Goal: Book appointment/travel/reservation

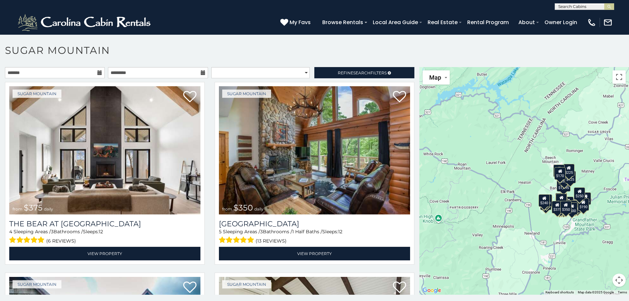
scroll to position [18, 0]
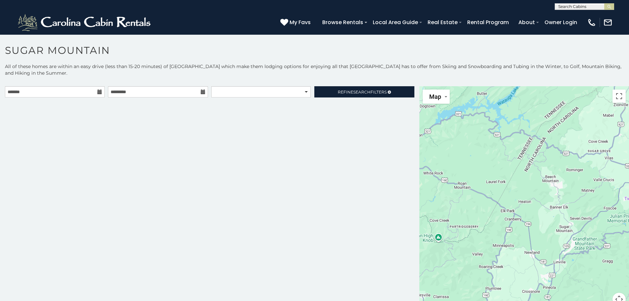
click at [310, 181] on div "**********" at bounding box center [210, 200] width 420 height 228
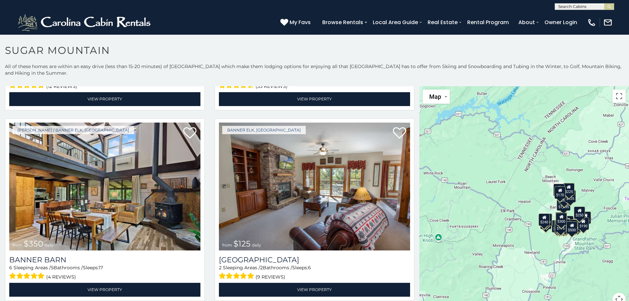
scroll to position [2085, 0]
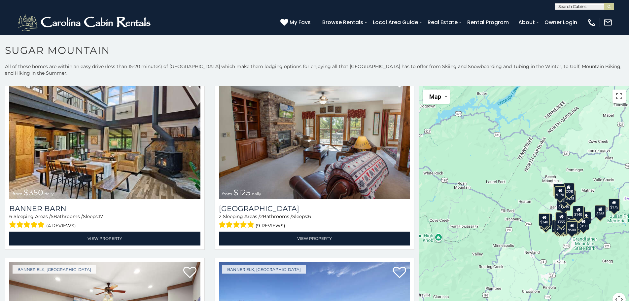
scroll to position [2063, 0]
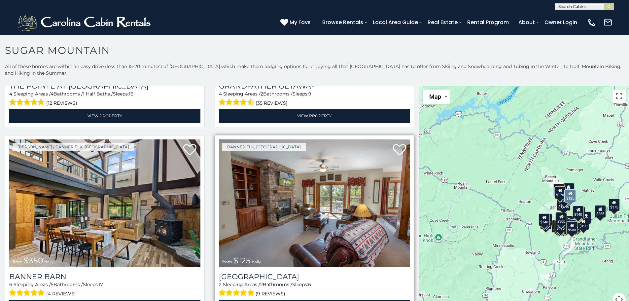
click at [303, 193] on img at bounding box center [314, 203] width 191 height 128
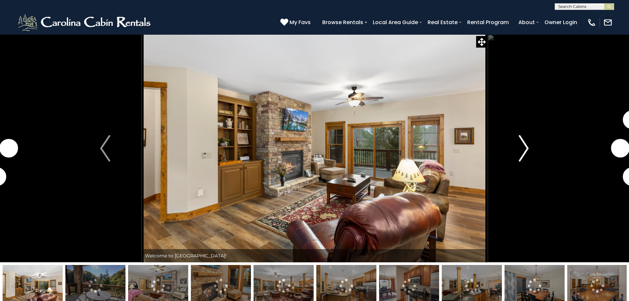
click at [524, 146] on img "Next" at bounding box center [524, 148] width 10 height 26
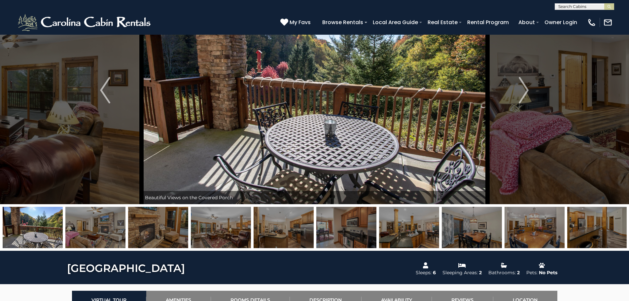
scroll to position [74, 0]
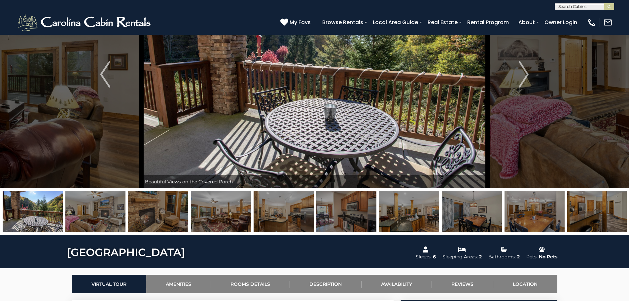
click at [107, 213] on img at bounding box center [95, 211] width 60 height 41
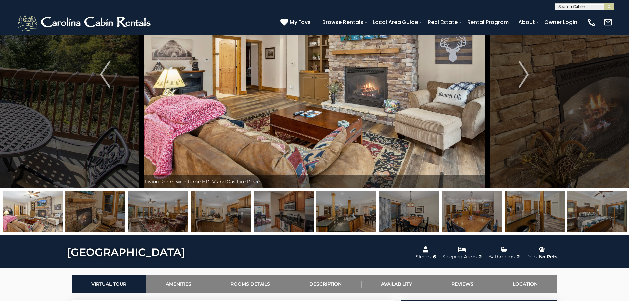
click at [107, 213] on img at bounding box center [95, 211] width 60 height 41
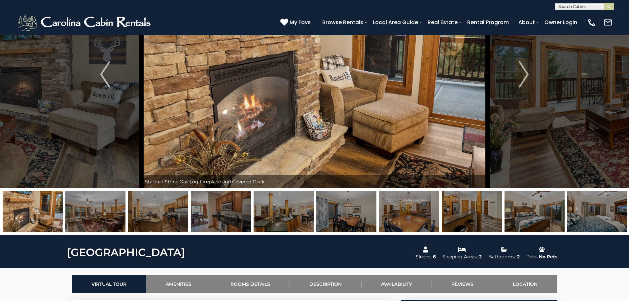
click at [107, 213] on img at bounding box center [95, 211] width 60 height 41
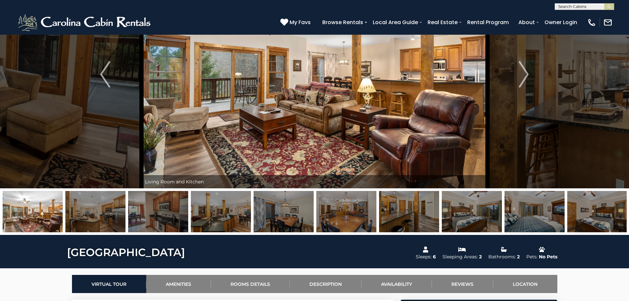
click at [107, 213] on img at bounding box center [95, 211] width 60 height 41
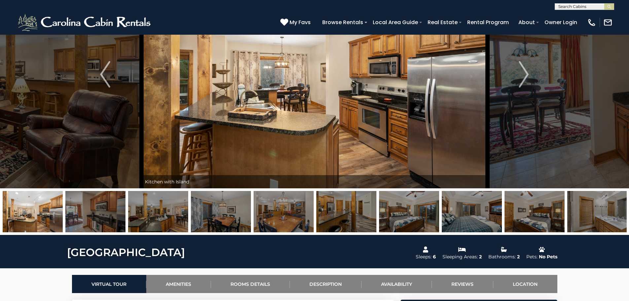
click at [107, 213] on img at bounding box center [95, 211] width 60 height 41
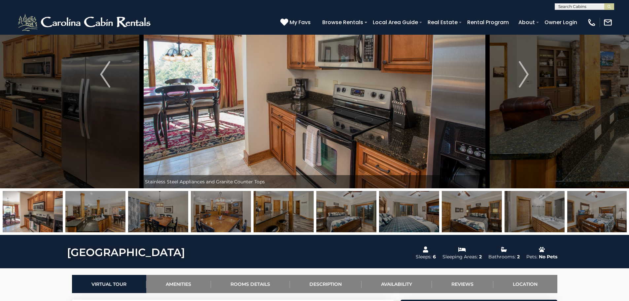
click at [107, 213] on img at bounding box center [95, 211] width 60 height 41
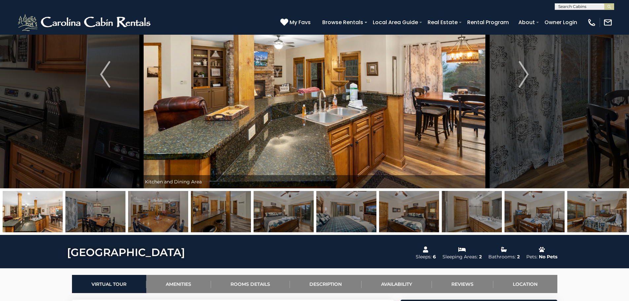
click at [107, 213] on img at bounding box center [95, 211] width 60 height 41
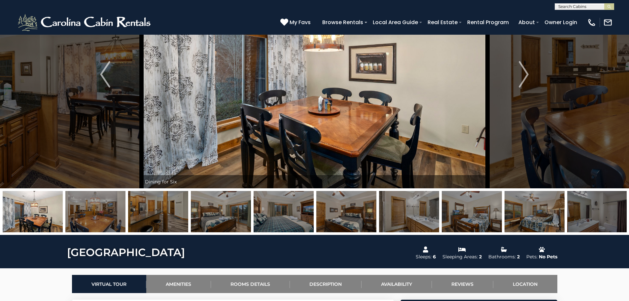
click at [107, 213] on img at bounding box center [95, 211] width 60 height 41
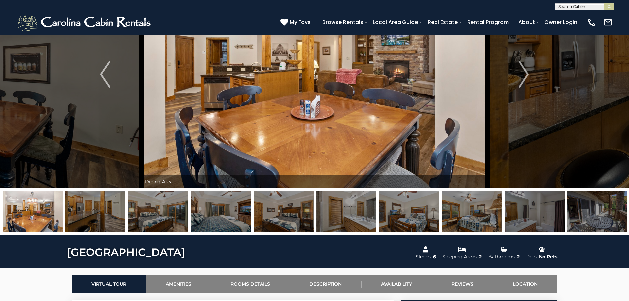
click at [107, 213] on img at bounding box center [95, 211] width 60 height 41
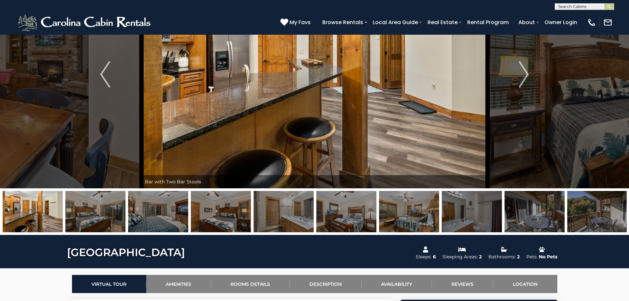
click at [107, 213] on img at bounding box center [95, 211] width 60 height 41
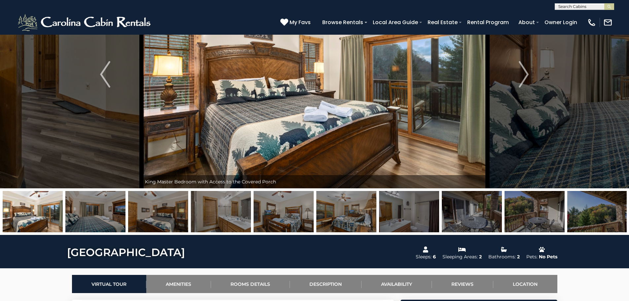
click at [107, 213] on img at bounding box center [95, 211] width 60 height 41
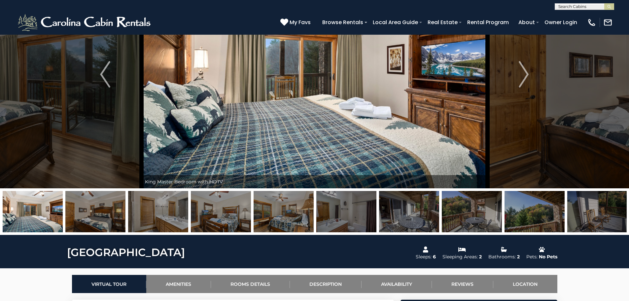
click at [107, 213] on img at bounding box center [95, 211] width 60 height 41
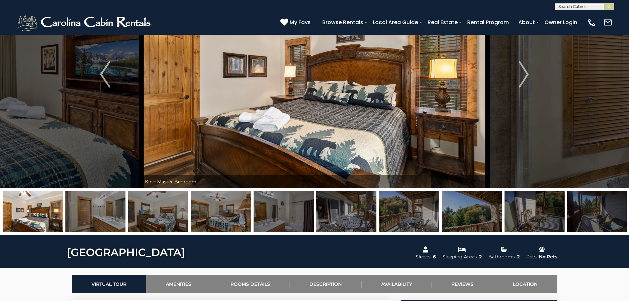
click at [107, 213] on img at bounding box center [95, 211] width 60 height 41
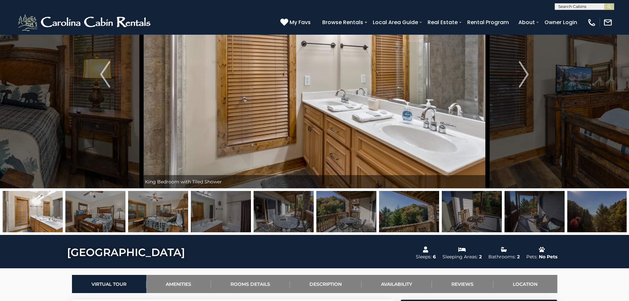
click at [107, 213] on img at bounding box center [95, 211] width 60 height 41
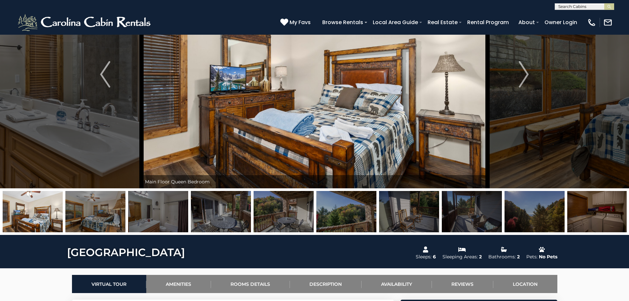
click at [107, 213] on img at bounding box center [95, 211] width 60 height 41
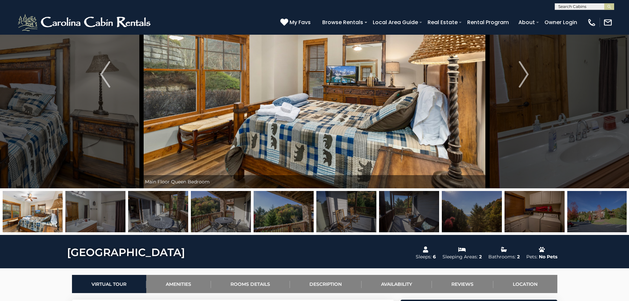
click at [107, 213] on img at bounding box center [95, 211] width 60 height 41
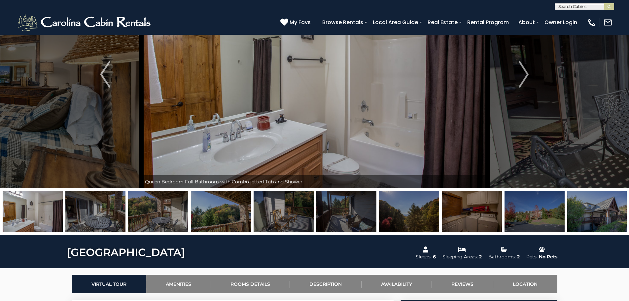
click at [107, 213] on img at bounding box center [95, 211] width 60 height 41
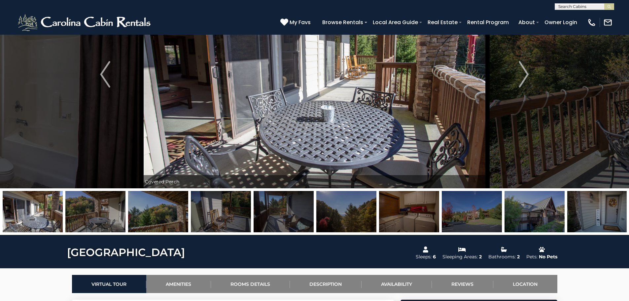
click at [107, 213] on img at bounding box center [95, 211] width 60 height 41
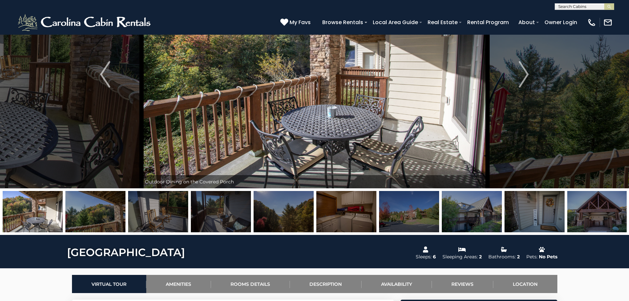
click at [107, 213] on img at bounding box center [95, 211] width 60 height 41
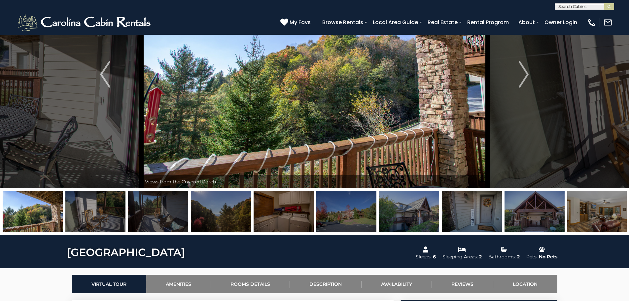
click at [107, 213] on img at bounding box center [95, 211] width 60 height 41
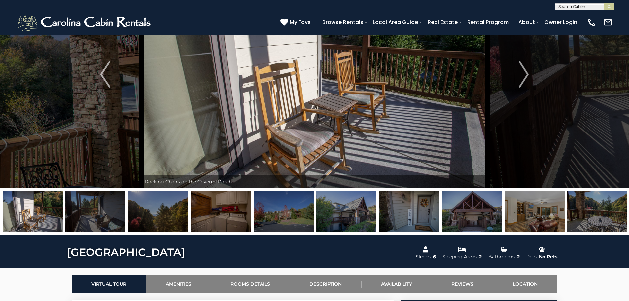
click at [107, 213] on img at bounding box center [95, 211] width 60 height 41
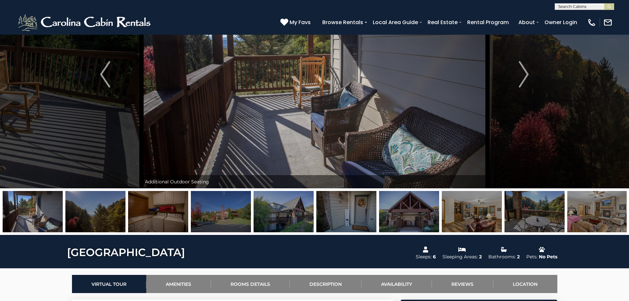
click at [107, 213] on img at bounding box center [95, 211] width 60 height 41
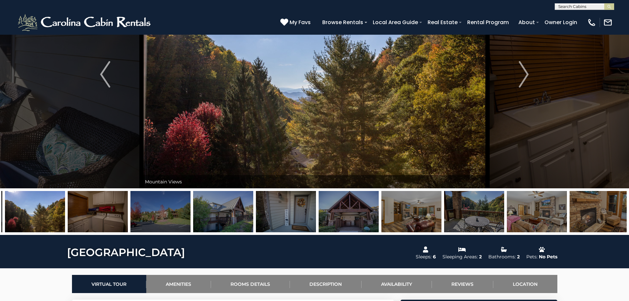
click at [109, 213] on img at bounding box center [98, 211] width 60 height 41
